Goal: Task Accomplishment & Management: Use online tool/utility

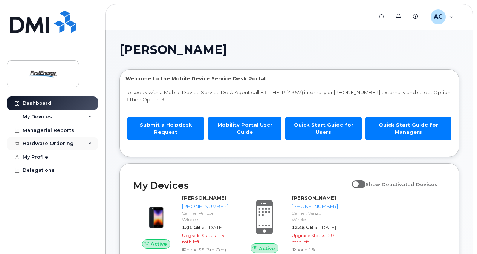
click at [66, 142] on div "Hardware Ordering" at bounding box center [48, 144] width 51 height 6
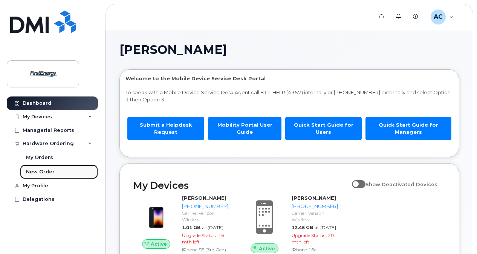
click at [38, 173] on div "New Order" at bounding box center [40, 171] width 29 height 7
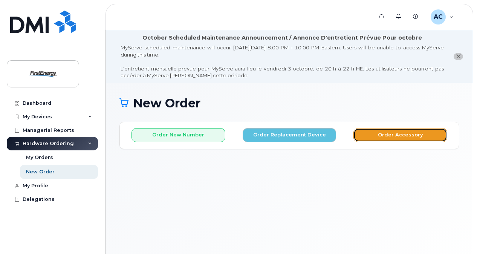
click at [384, 136] on button "Order Accessory" at bounding box center [400, 135] width 94 height 14
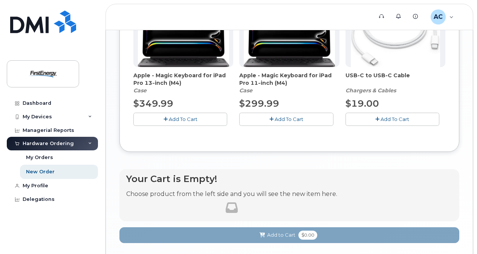
scroll to position [545, 0]
